Goal: Task Accomplishment & Management: Use online tool/utility

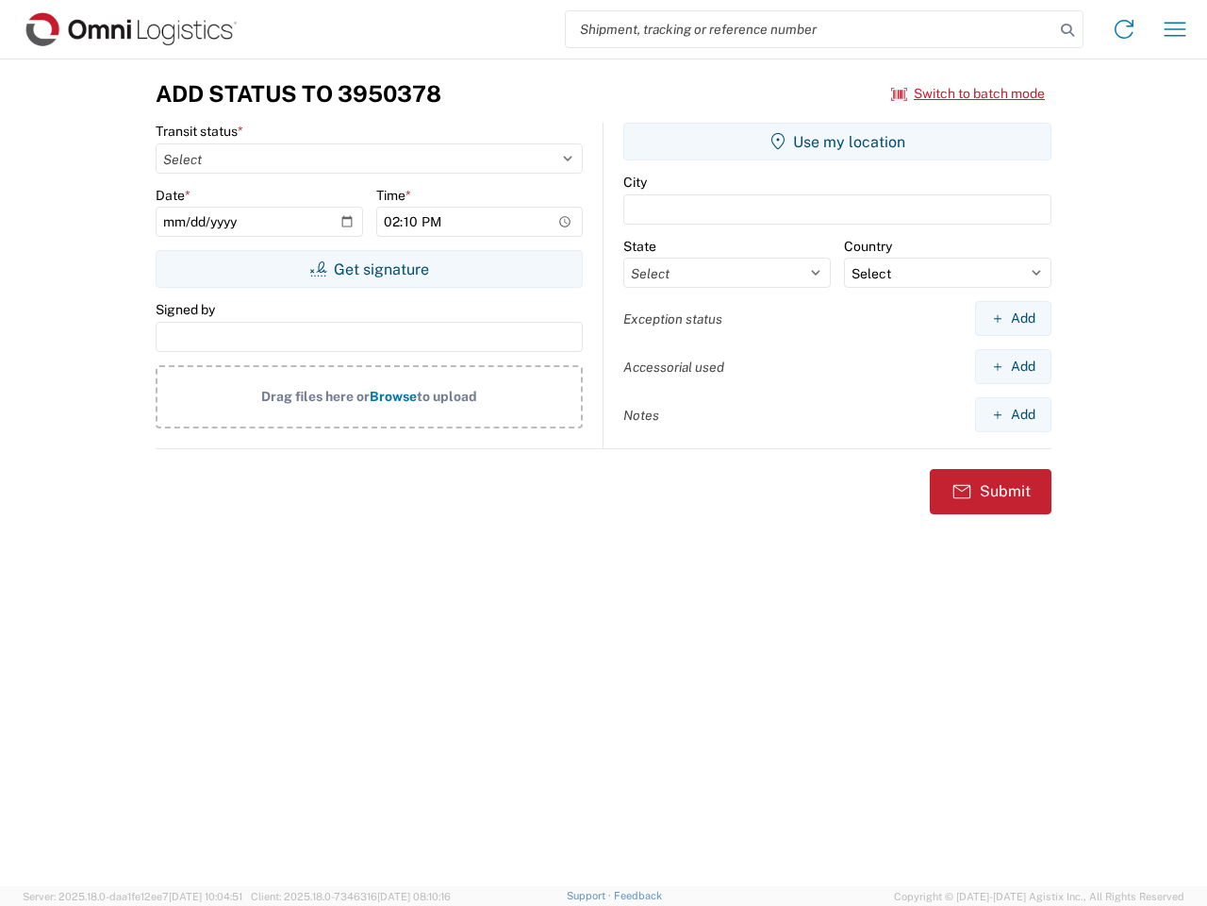
click at [810, 29] on input "search" at bounding box center [810, 29] width 489 height 36
click at [1068, 30] on icon at bounding box center [1068, 30] width 26 height 26
click at [1124, 29] on icon at bounding box center [1124, 29] width 30 height 30
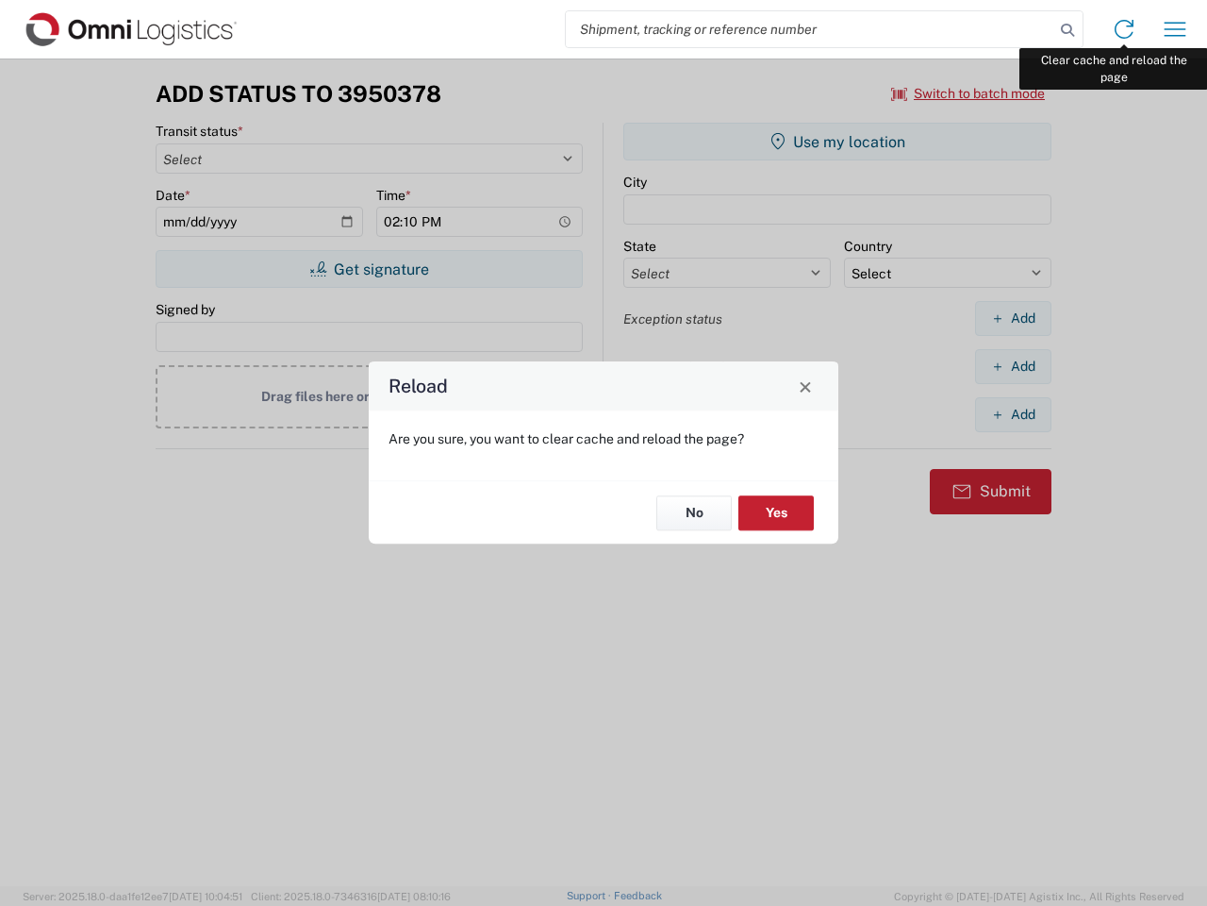
click at [1175, 29] on div "Reload Are you sure, you want to clear cache and reload the page? No Yes" at bounding box center [603, 453] width 1207 height 906
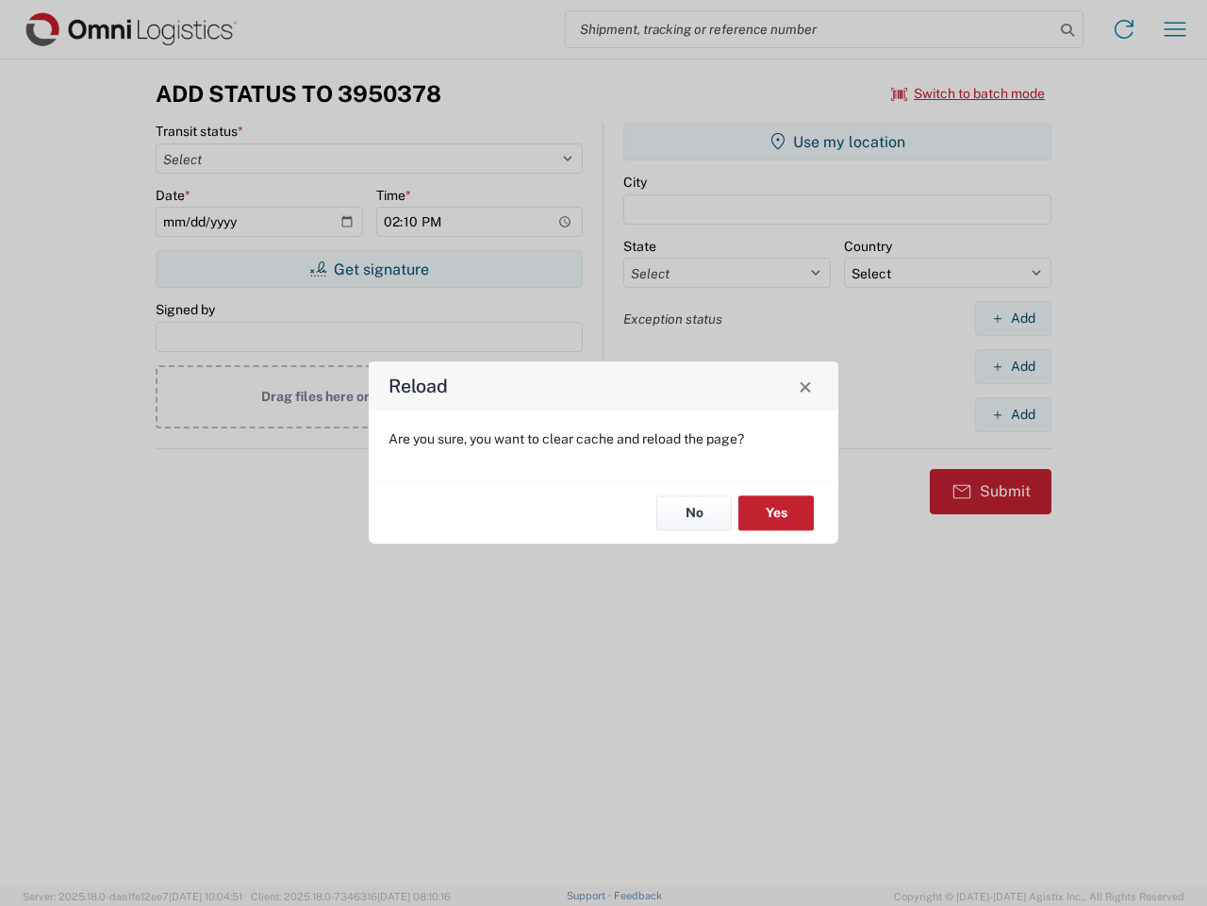
click at [969, 93] on div "Reload Are you sure, you want to clear cache and reload the page? No Yes" at bounding box center [603, 453] width 1207 height 906
click at [369, 269] on div "Reload Are you sure, you want to clear cache and reload the page? No Yes" at bounding box center [603, 453] width 1207 height 906
click at [838, 141] on div "Reload Are you sure, you want to clear cache and reload the page? No Yes" at bounding box center [603, 453] width 1207 height 906
click at [1013, 318] on div "Reload Are you sure, you want to clear cache and reload the page? No Yes" at bounding box center [603, 453] width 1207 height 906
click at [1013, 366] on div "Reload Are you sure, you want to clear cache and reload the page? No Yes" at bounding box center [603, 453] width 1207 height 906
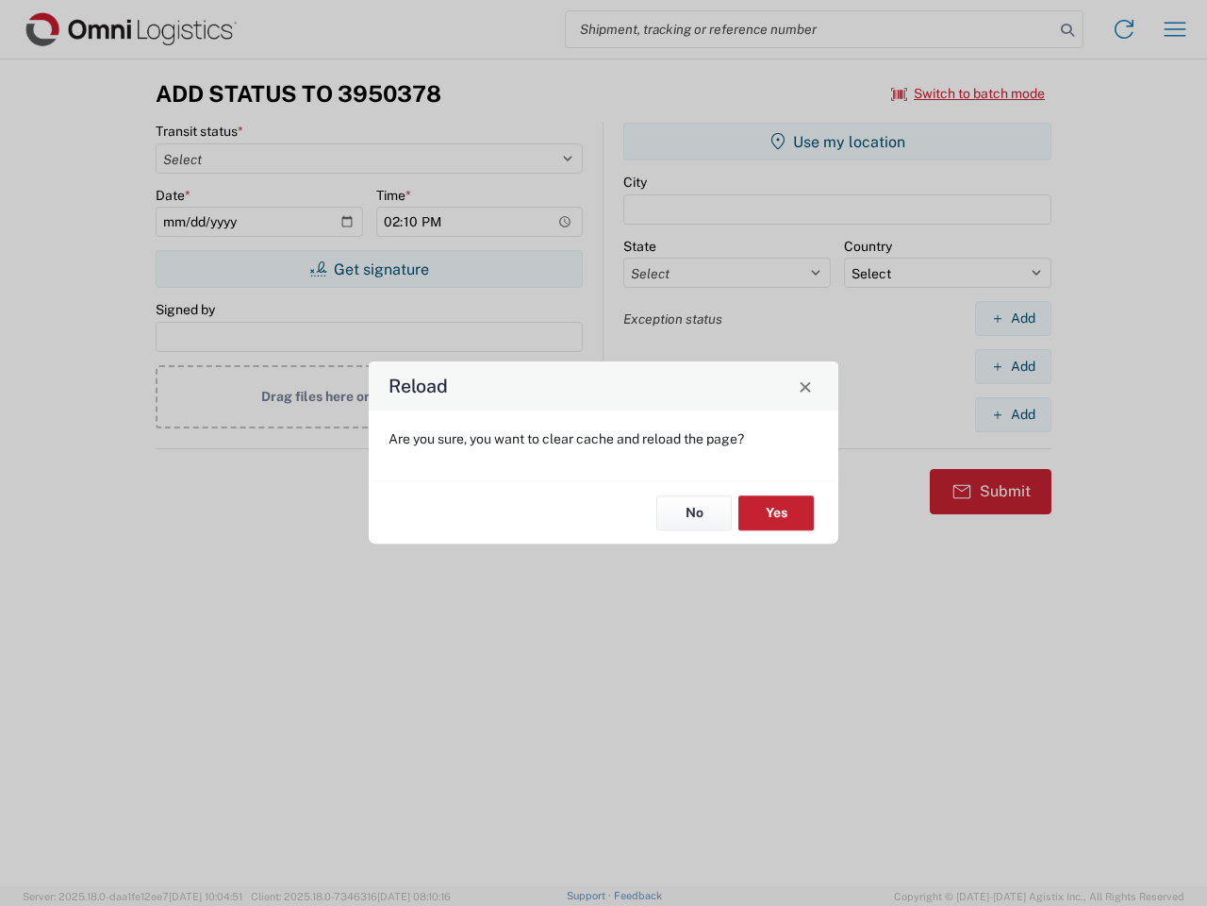
click at [1013, 414] on div "Reload Are you sure, you want to clear cache and reload the page? No Yes" at bounding box center [603, 453] width 1207 height 906
